Goal: Transaction & Acquisition: Purchase product/service

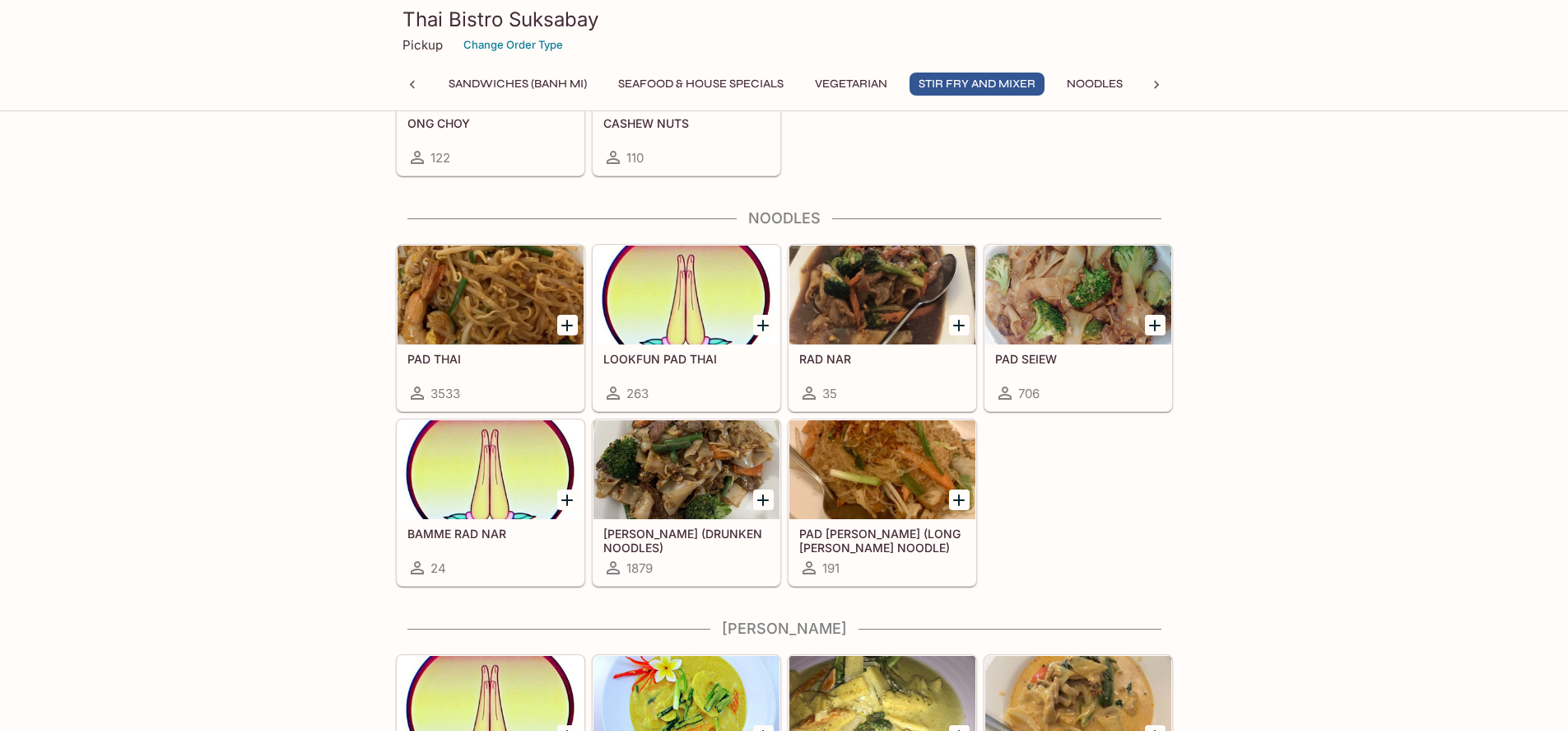
scroll to position [3624, 0]
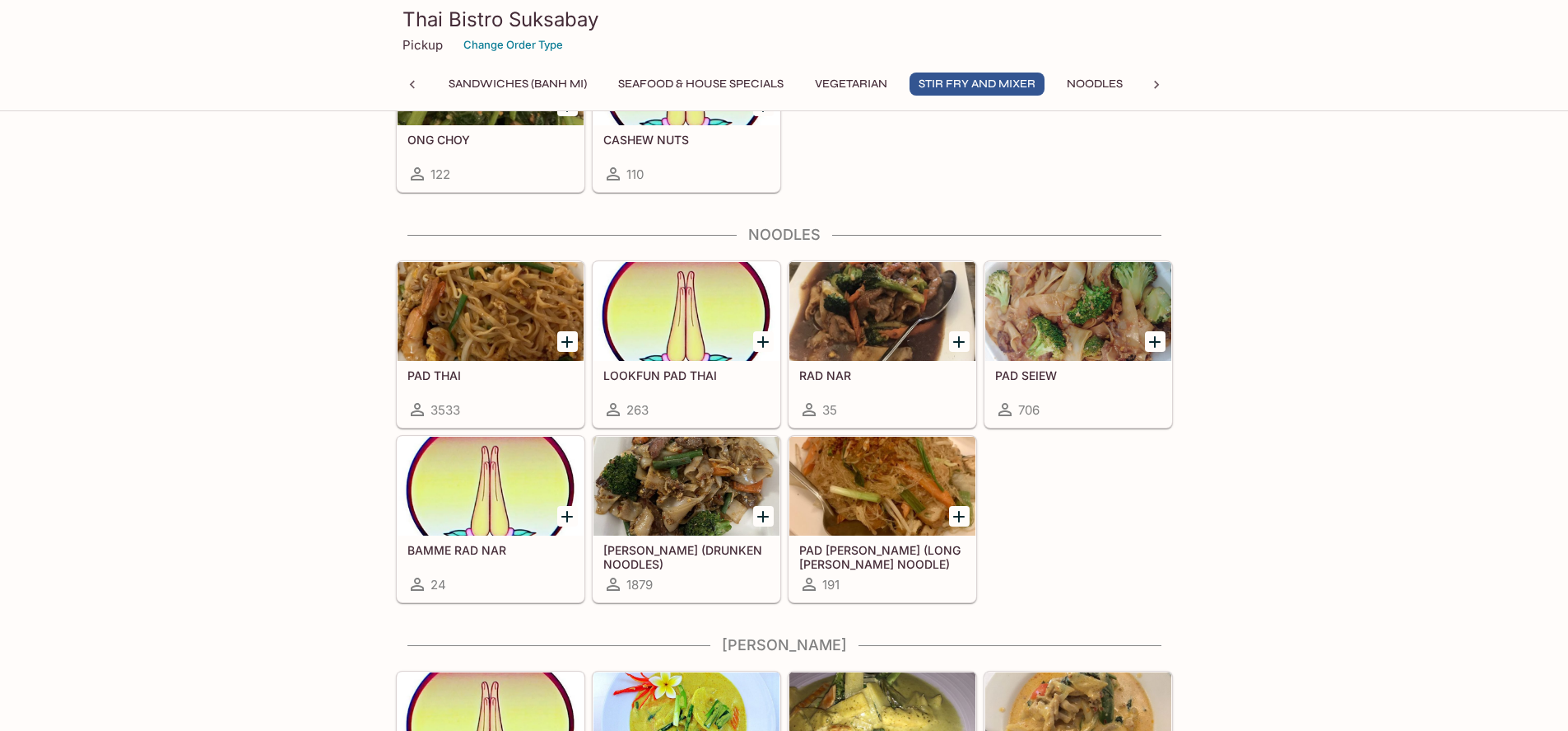
click at [1140, 334] on div at bounding box center [1154, 341] width 34 height 34
click at [1119, 339] on div at bounding box center [1079, 311] width 186 height 99
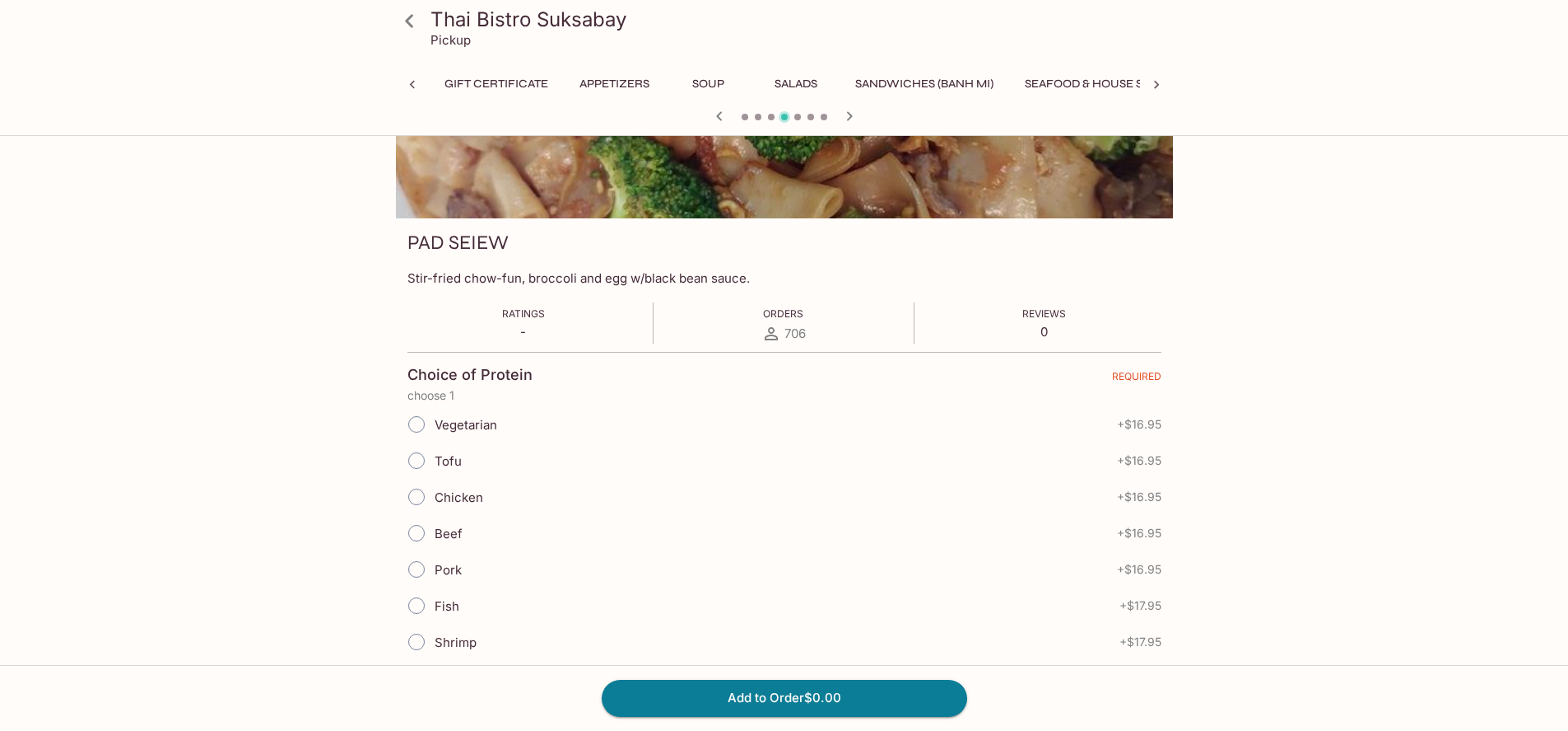
scroll to position [0, 407]
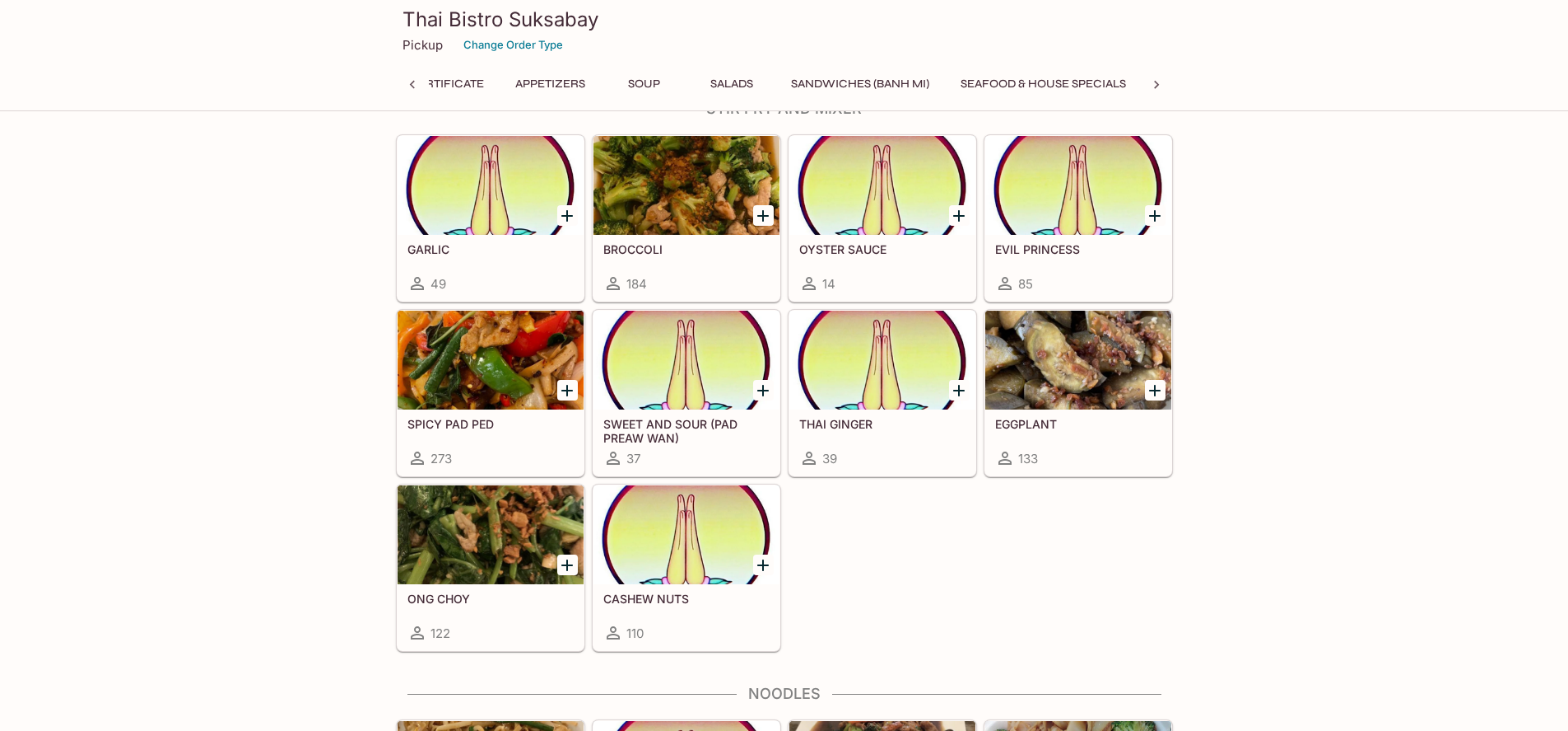
scroll to position [0, 292]
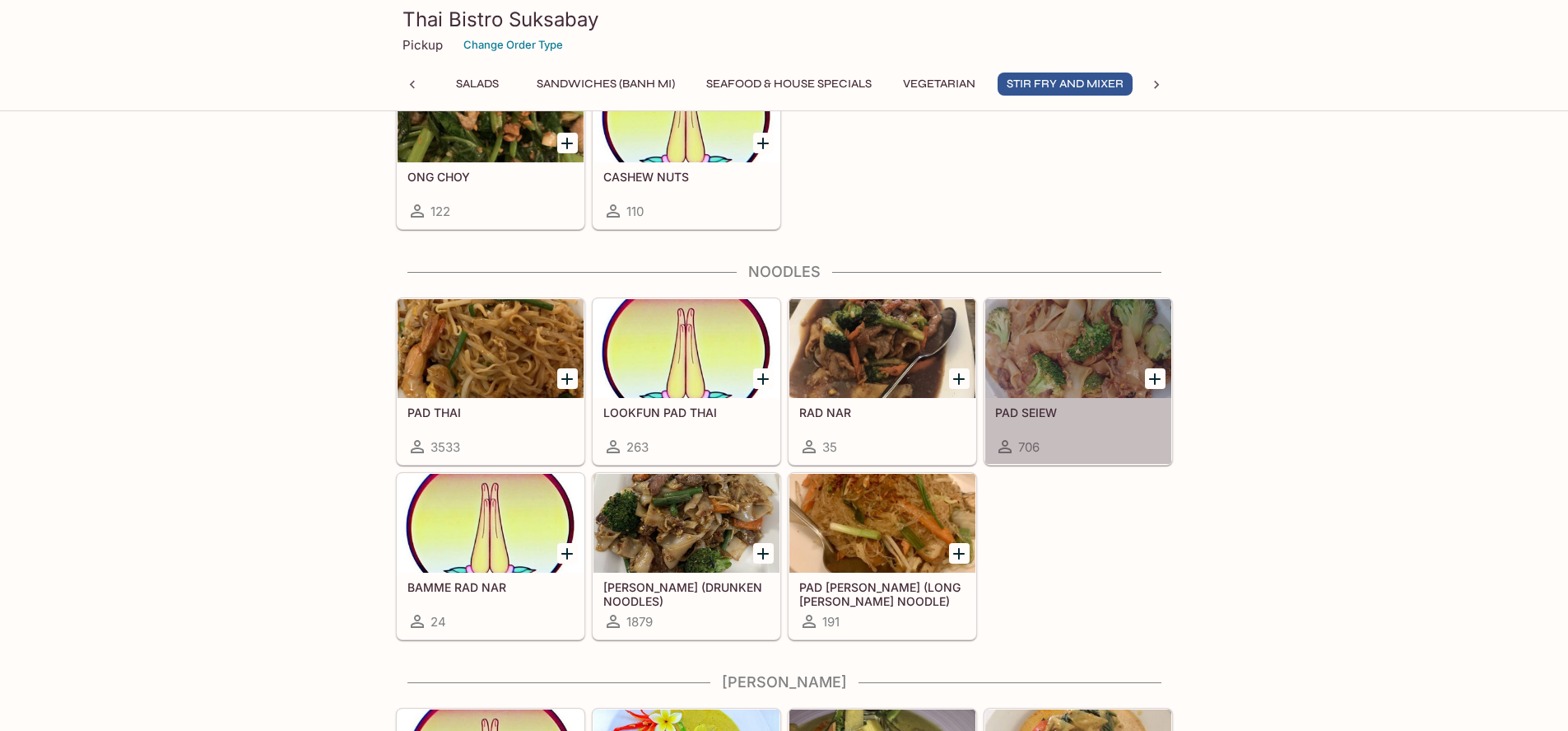
click at [1054, 372] on div at bounding box center [1079, 348] width 186 height 99
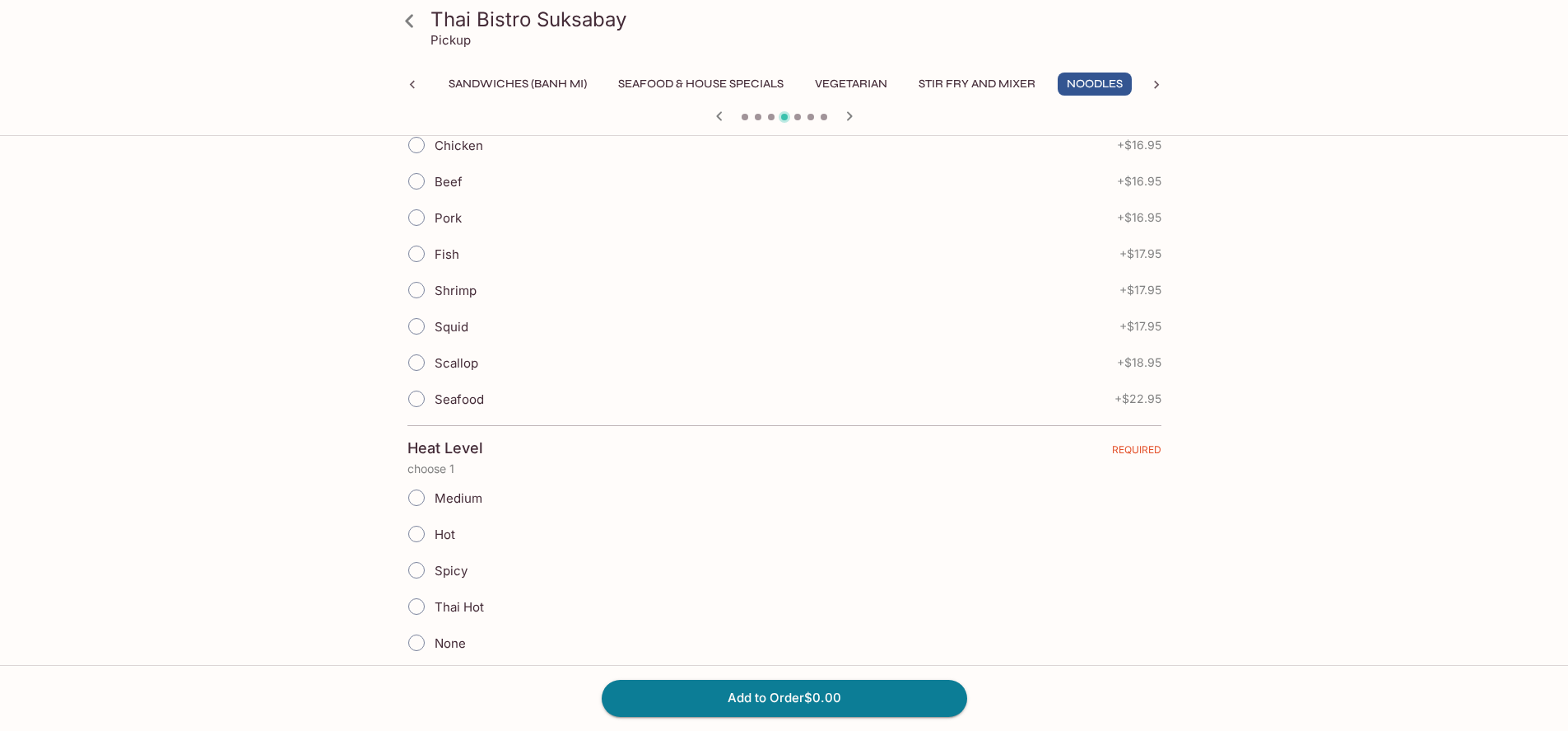
scroll to position [247, 0]
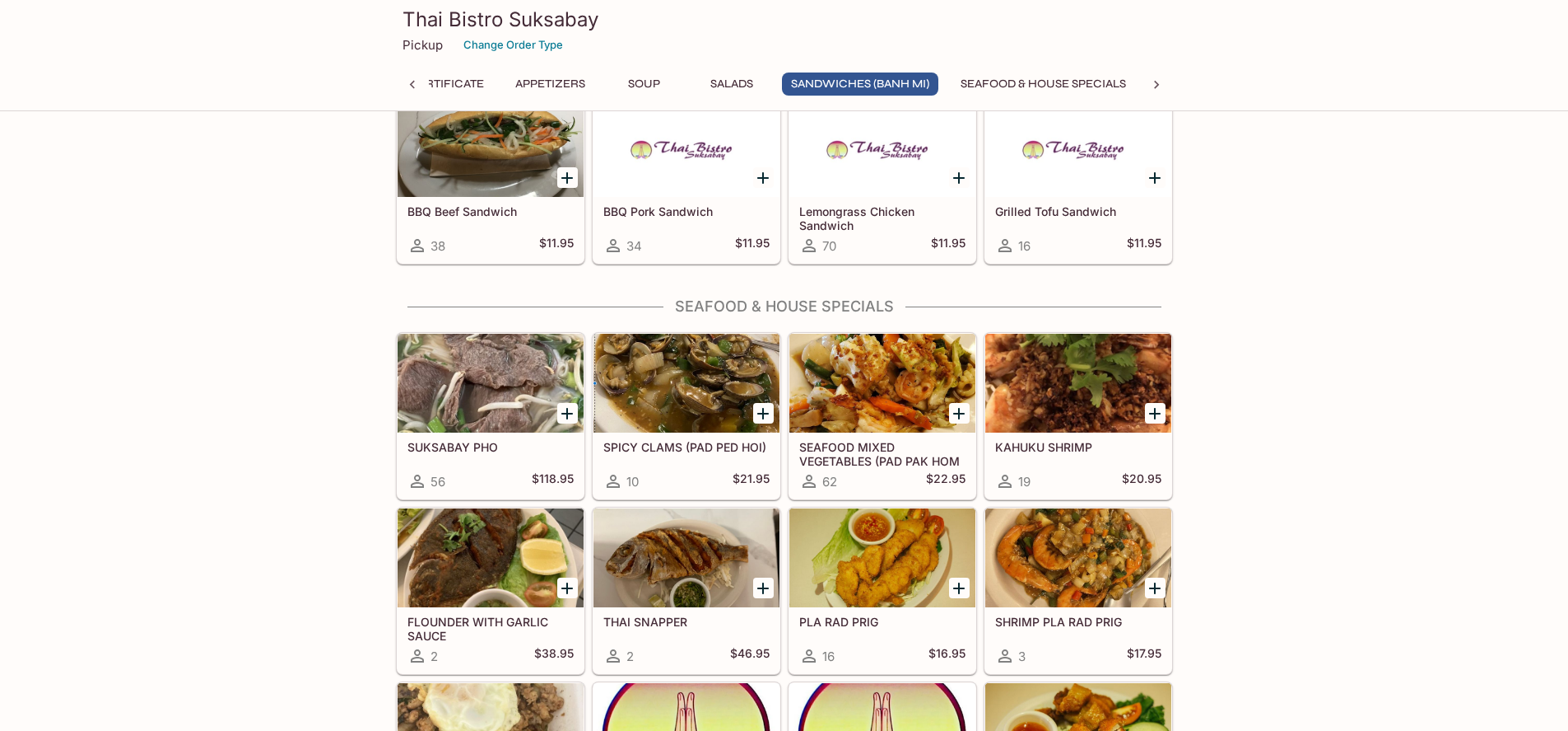
scroll to position [1565, 0]
